Goal: Obtain resource: Download file/media

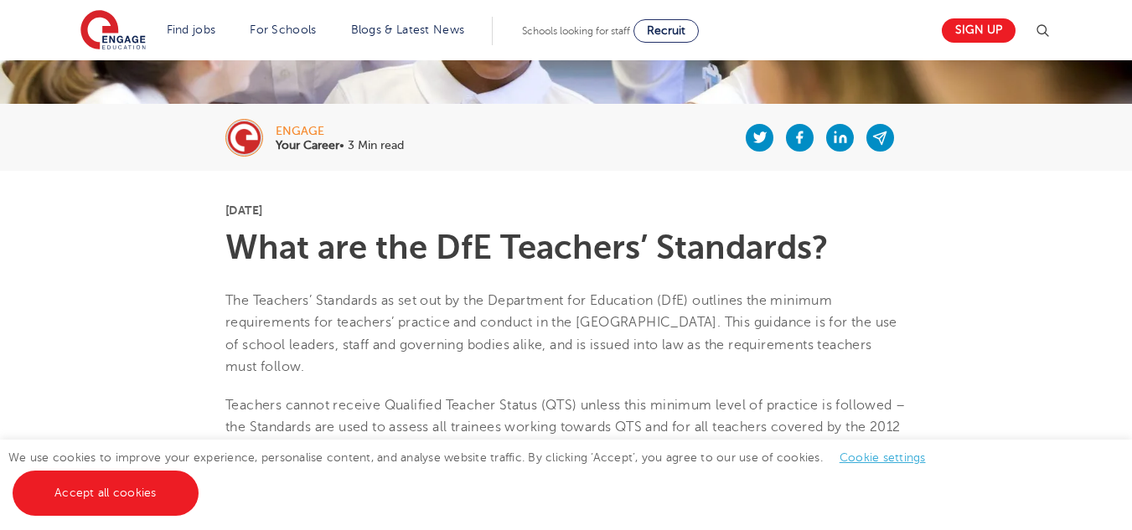
scroll to position [335, 0]
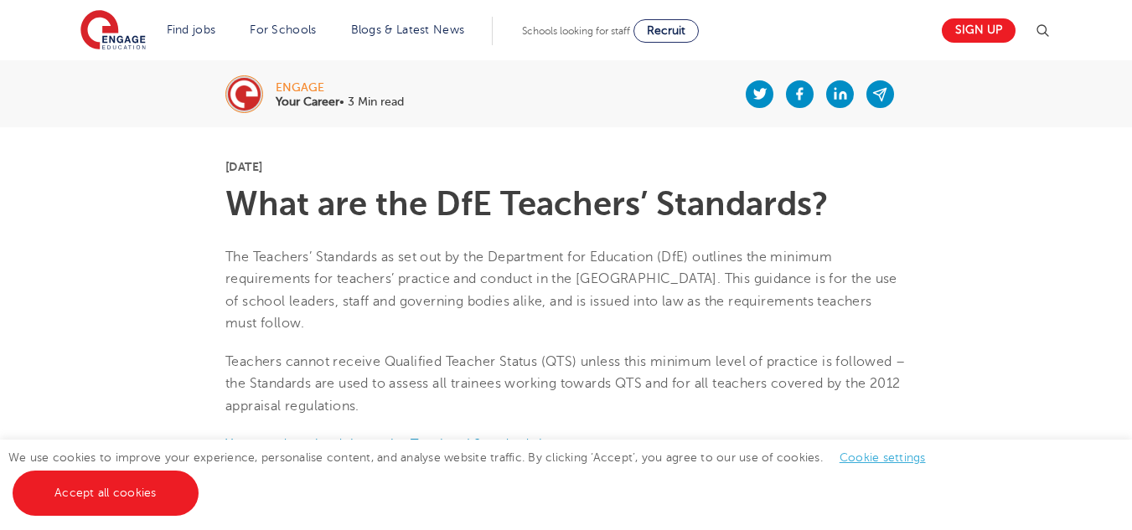
click at [889, 452] on link "Cookie settings" at bounding box center [882, 458] width 86 height 13
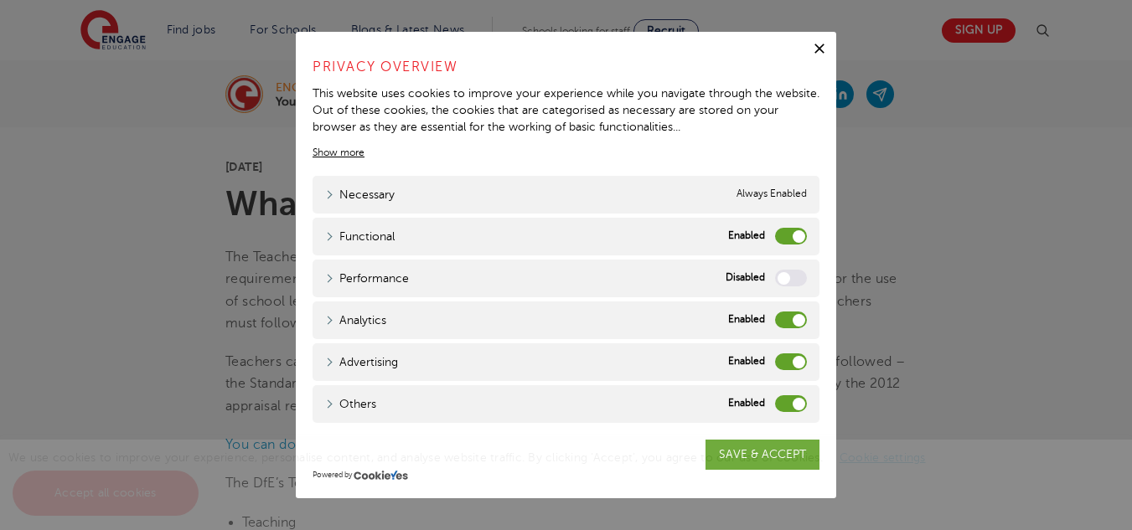
click at [776, 322] on label "Analytics" at bounding box center [791, 320] width 32 height 17
click at [0, 0] on input "Analytics" at bounding box center [0, 0] width 0 height 0
click at [772, 366] on div "Advertising Advertising" at bounding box center [565, 362] width 507 height 38
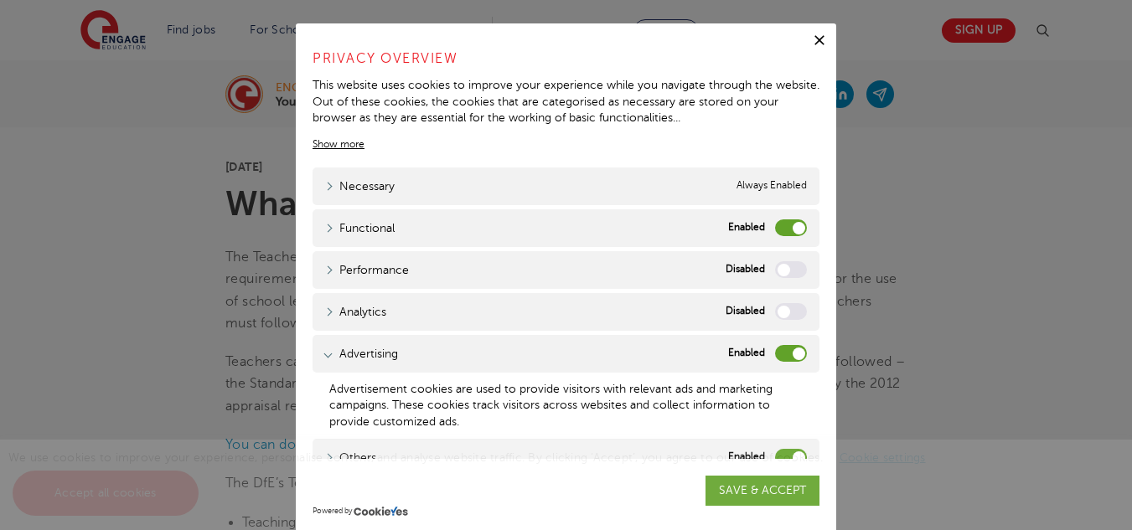
click at [775, 357] on label "Advertising" at bounding box center [791, 353] width 32 height 17
click at [0, 0] on input "Advertising" at bounding box center [0, 0] width 0 height 0
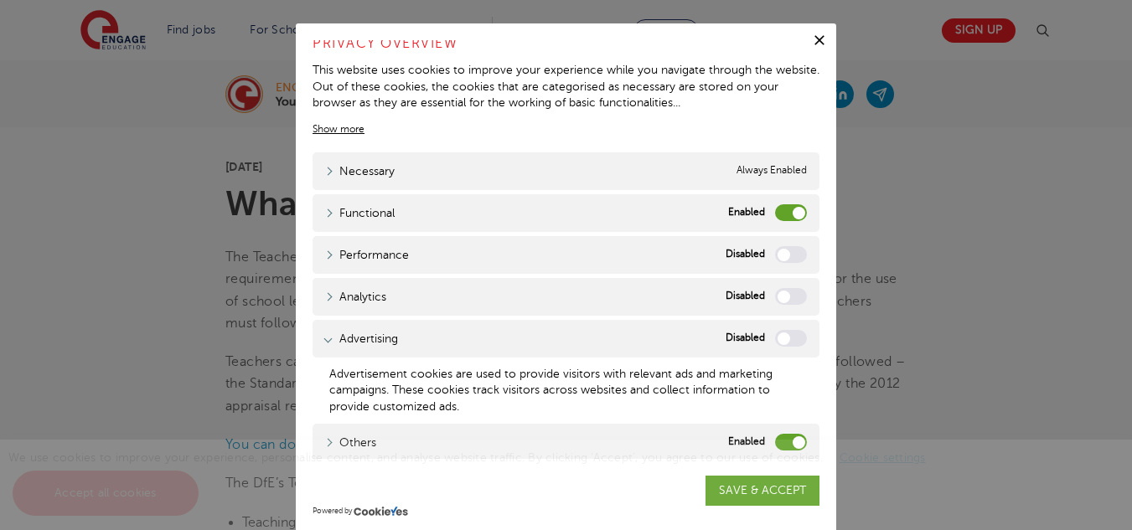
scroll to position [18, 0]
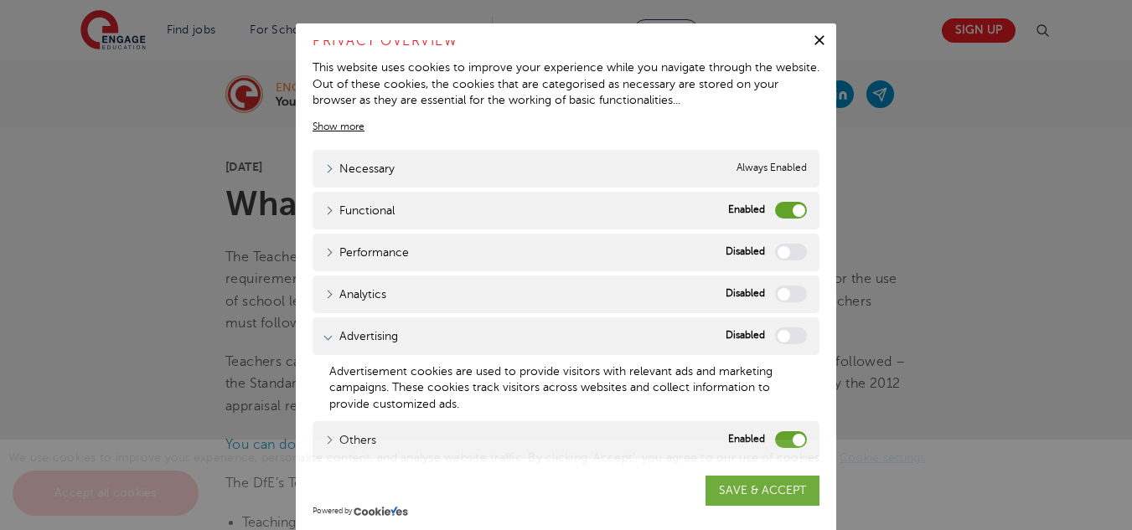
click at [759, 443] on div "We use cookies to improve your experience, personalise content, and analyse web…" at bounding box center [566, 485] width 1132 height 90
click at [767, 443] on div "We use cookies to improve your experience, personalise content, and analyse web…" at bounding box center [566, 485] width 1132 height 90
click at [775, 436] on label "Others" at bounding box center [791, 439] width 32 height 17
click at [0, 0] on input "Others" at bounding box center [0, 0] width 0 height 0
drag, startPoint x: 751, startPoint y: 486, endPoint x: 748, endPoint y: 476, distance: 10.4
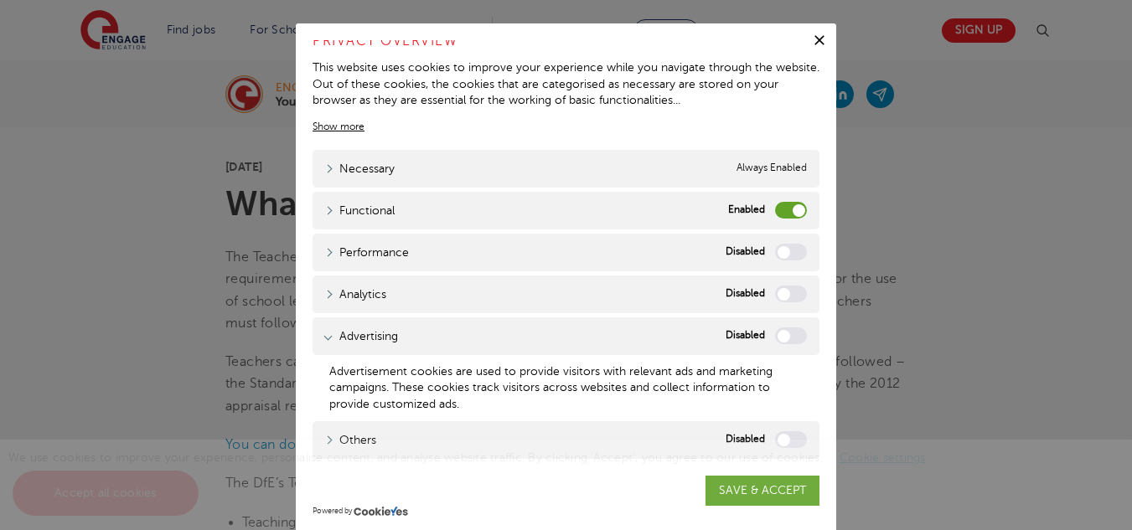
click at [751, 485] on div "We use cookies to improve your experience, personalise content, and analyse web…" at bounding box center [566, 485] width 1132 height 90
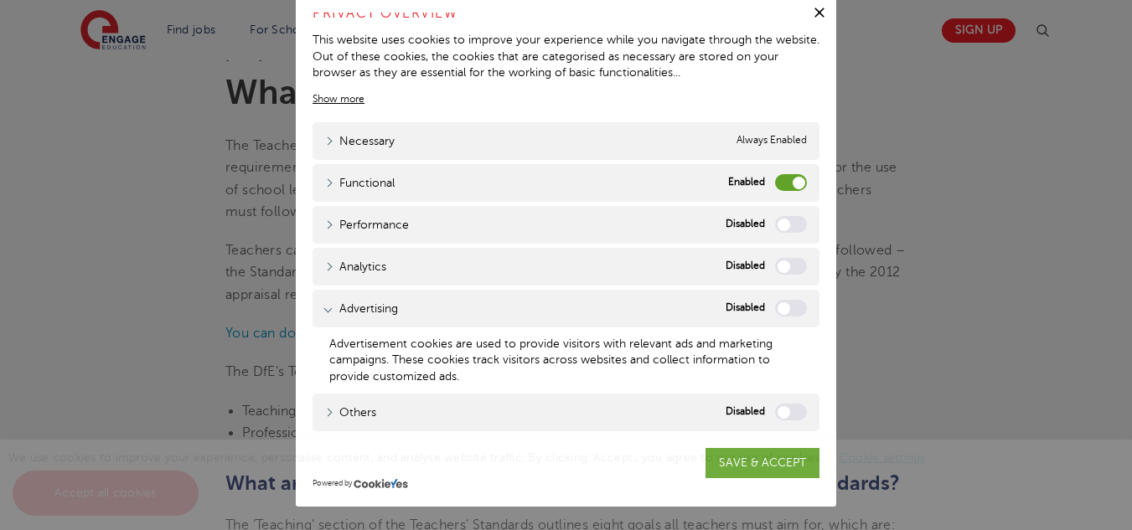
scroll to position [586, 0]
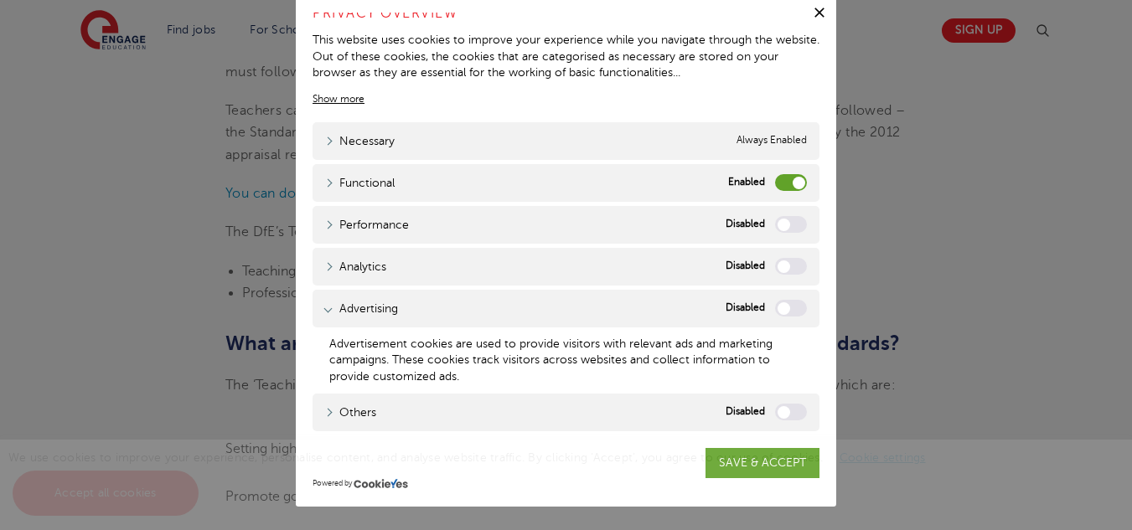
click at [725, 462] on span "We use cookies to improve your experience, personalise content, and analyse web…" at bounding box center [475, 476] width 934 height 48
click at [774, 461] on span "We use cookies to improve your experience, personalise content, and analyse web…" at bounding box center [475, 476] width 934 height 48
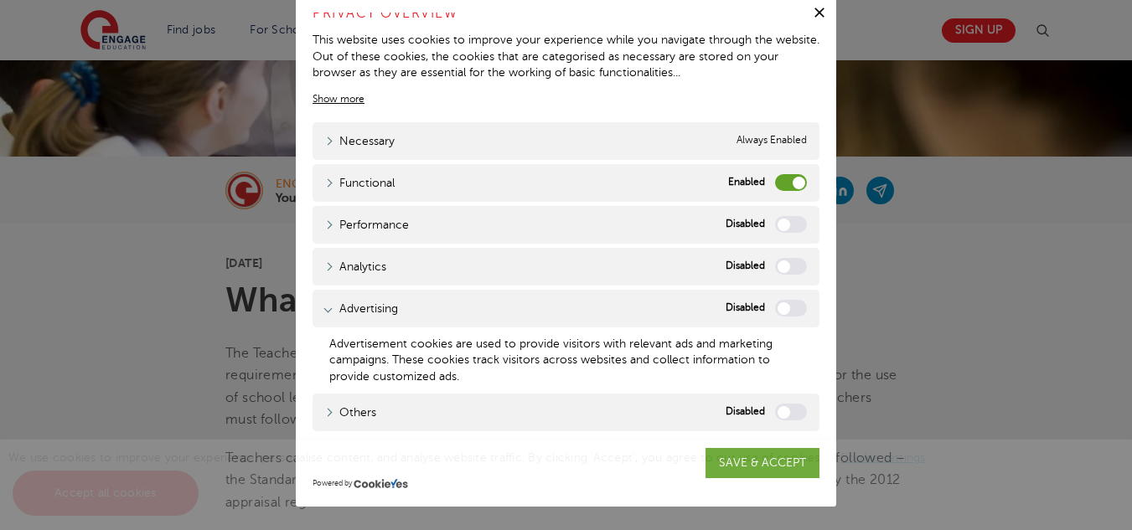
scroll to position [0, 0]
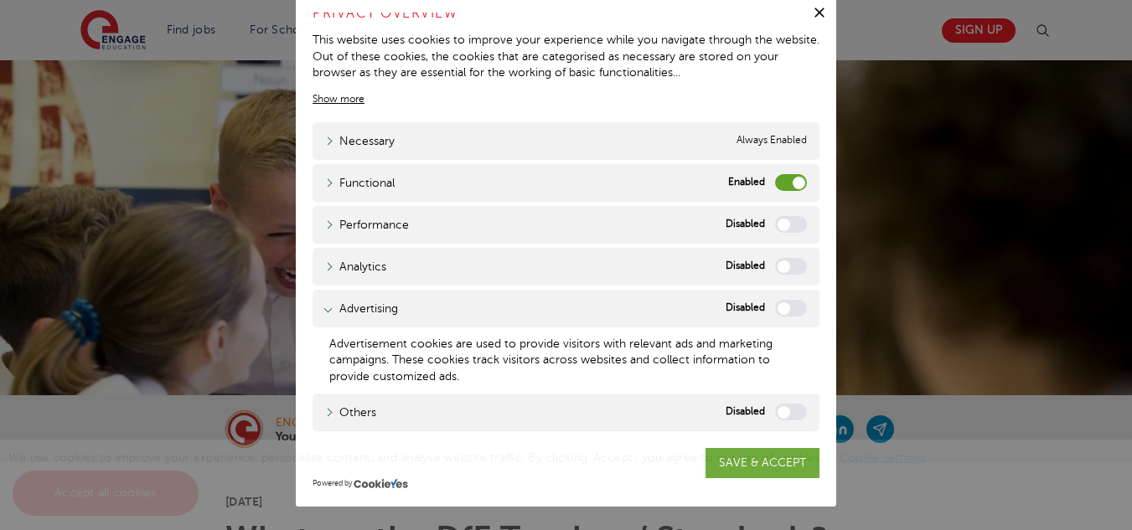
click at [775, 181] on label "Functional" at bounding box center [791, 182] width 32 height 17
click at [0, 0] on input "Functional" at bounding box center [0, 0] width 0 height 0
click at [722, 466] on div "We use cookies to improve your experience, personalise content, and analyse web…" at bounding box center [566, 485] width 1132 height 90
click at [727, 462] on span "We use cookies to improve your experience, personalise content, and analyse web…" at bounding box center [475, 476] width 934 height 48
drag, startPoint x: 727, startPoint y: 462, endPoint x: 715, endPoint y: 455, distance: 13.5
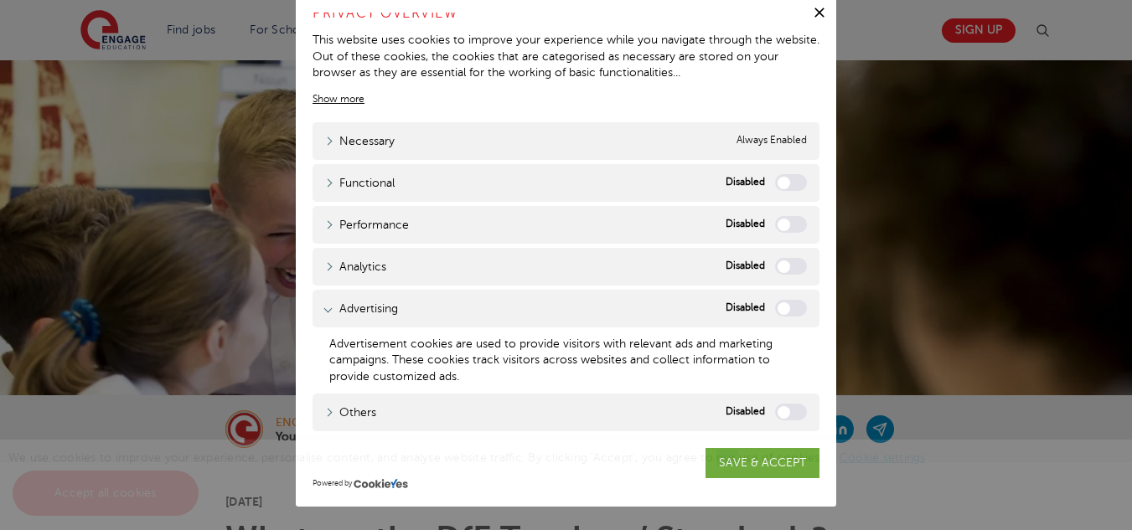
click at [725, 460] on span "We use cookies to improve your experience, personalise content, and analyse web…" at bounding box center [475, 476] width 934 height 48
click at [780, 414] on label "Others" at bounding box center [791, 412] width 32 height 17
click at [0, 0] on input "Others" at bounding box center [0, 0] width 0 height 0
click at [751, 461] on span "We use cookies to improve your experience, personalise content, and analyse web…" at bounding box center [475, 476] width 934 height 48
drag, startPoint x: 743, startPoint y: 479, endPoint x: 756, endPoint y: 458, distance: 24.4
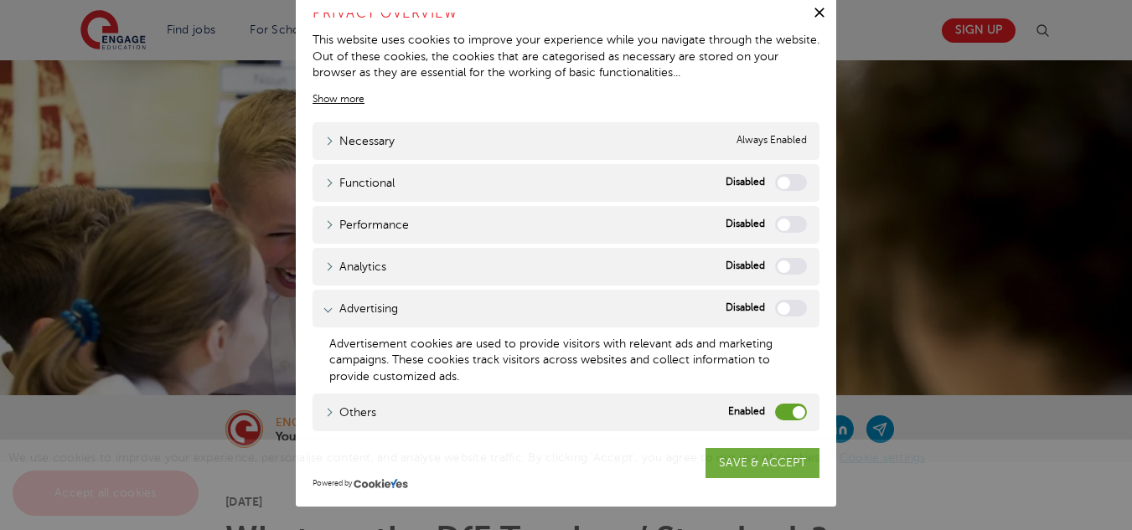
click at [749, 473] on div "We use cookies to improve your experience, personalise content, and analyse web…" at bounding box center [566, 485] width 1132 height 90
drag, startPoint x: 756, startPoint y: 458, endPoint x: 774, endPoint y: 387, distance: 73.5
click at [755, 455] on span "We use cookies to improve your experience, personalise content, and analyse web…" at bounding box center [475, 476] width 934 height 48
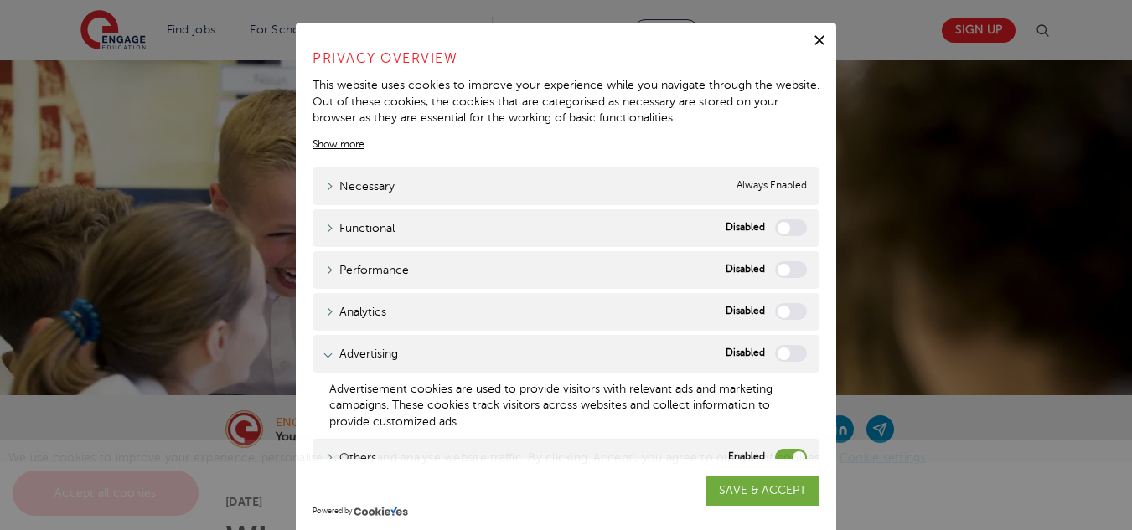
click at [814, 39] on icon "button" at bounding box center [819, 40] width 10 height 10
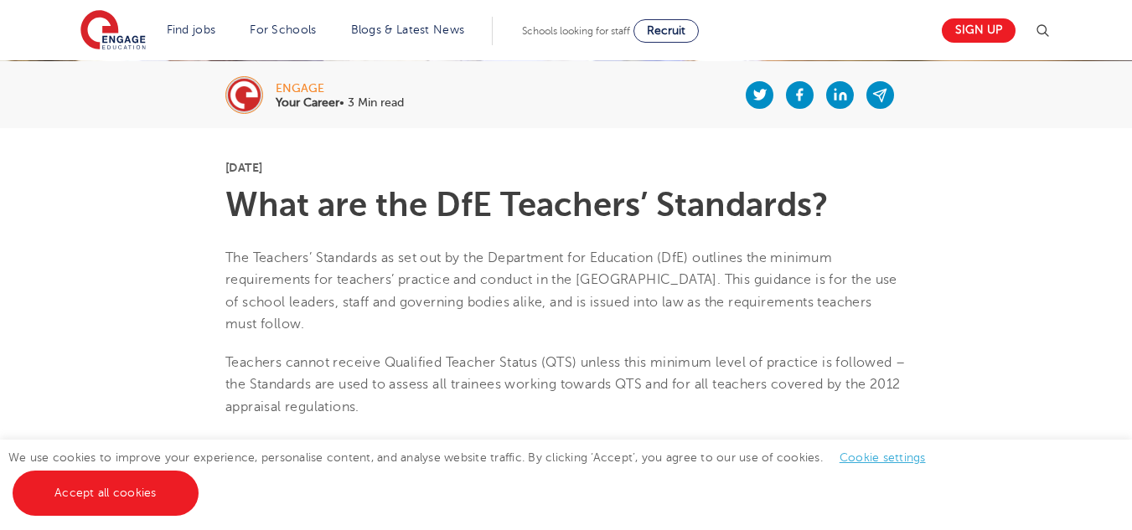
scroll to position [335, 0]
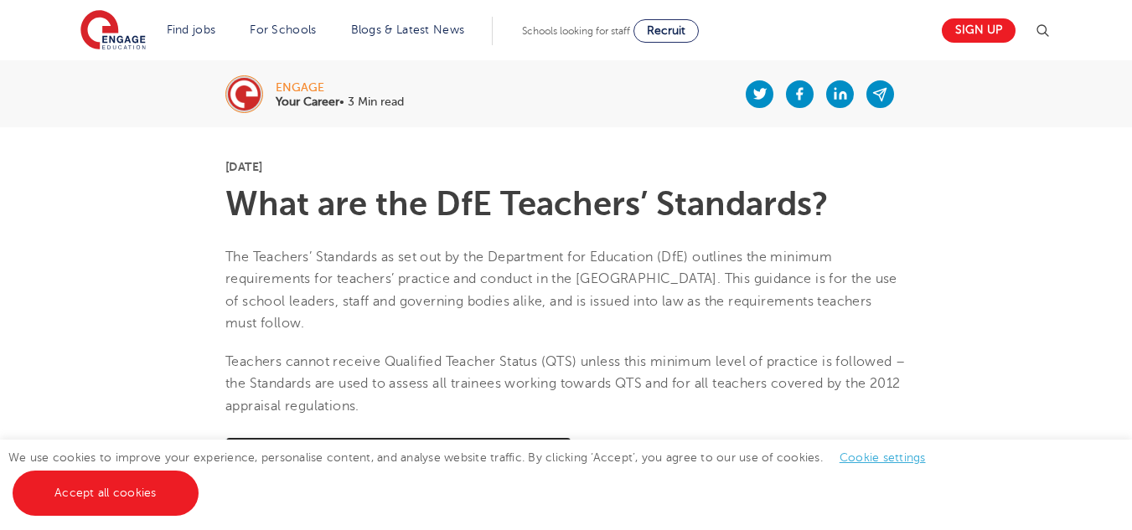
click at [499, 437] on span "You can download the entire Teachers’ Standards here." at bounding box center [398, 444] width 346 height 15
